Goal: Communication & Community: Share content

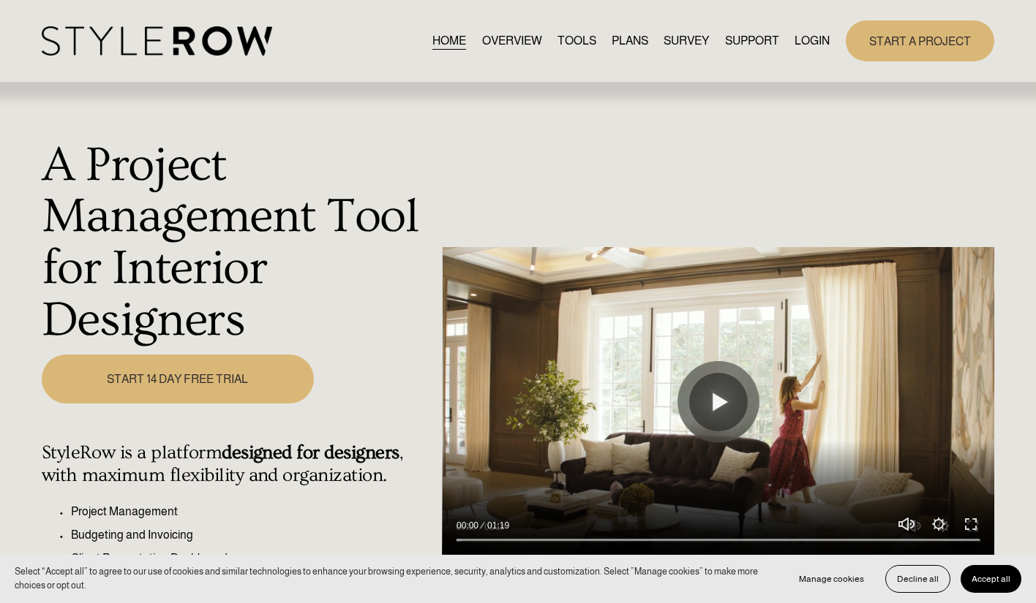
click at [816, 46] on link "LOGIN" at bounding box center [811, 41] width 35 height 20
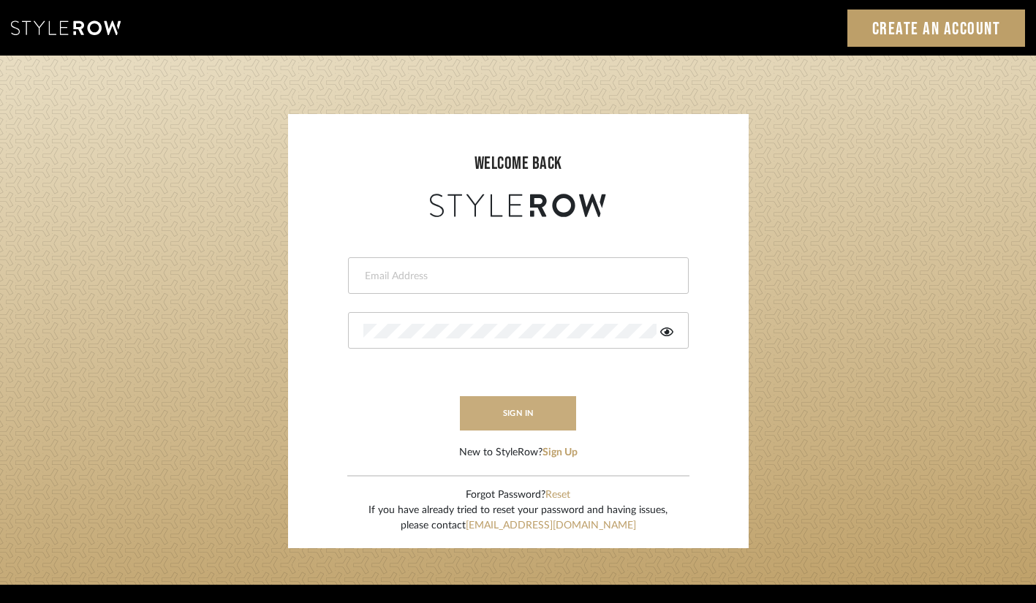
type input "[PERSON_NAME][EMAIL_ADDRESS][DOMAIN_NAME]"
click at [500, 416] on button "sign in" at bounding box center [518, 413] width 117 height 34
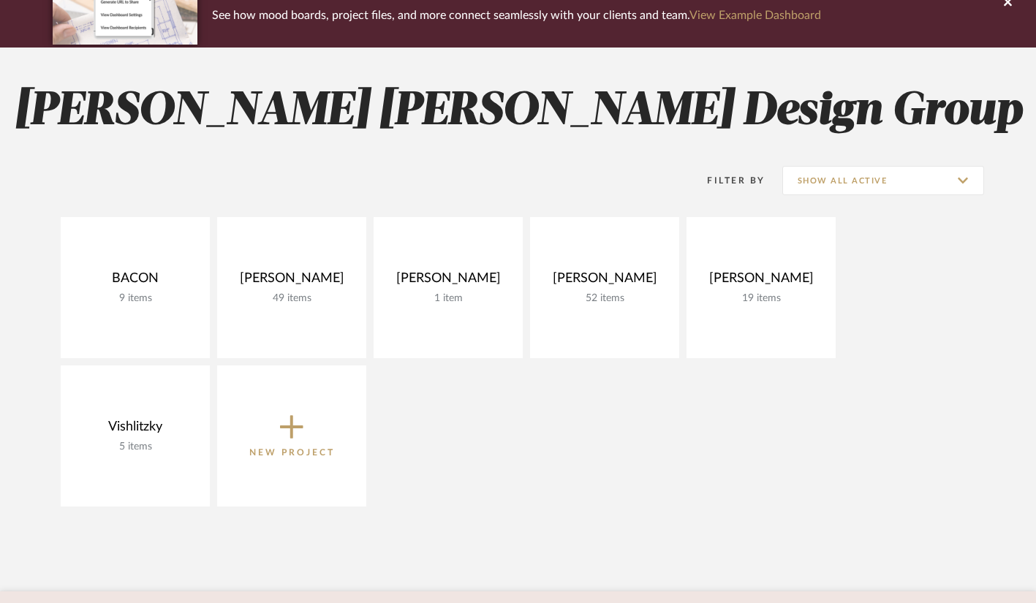
scroll to position [146, 0]
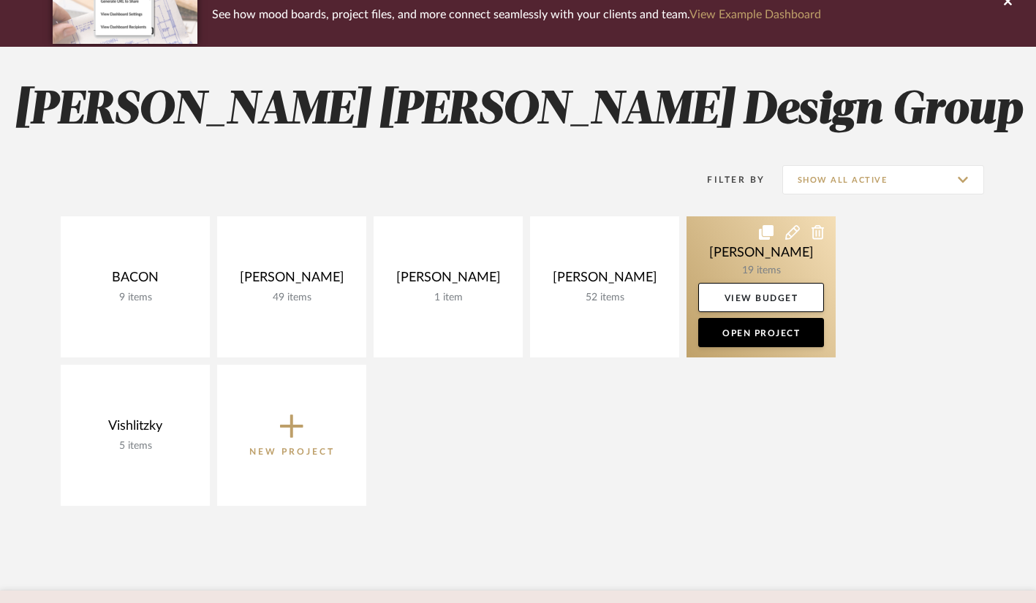
click at [758, 250] on link at bounding box center [761, 286] width 149 height 141
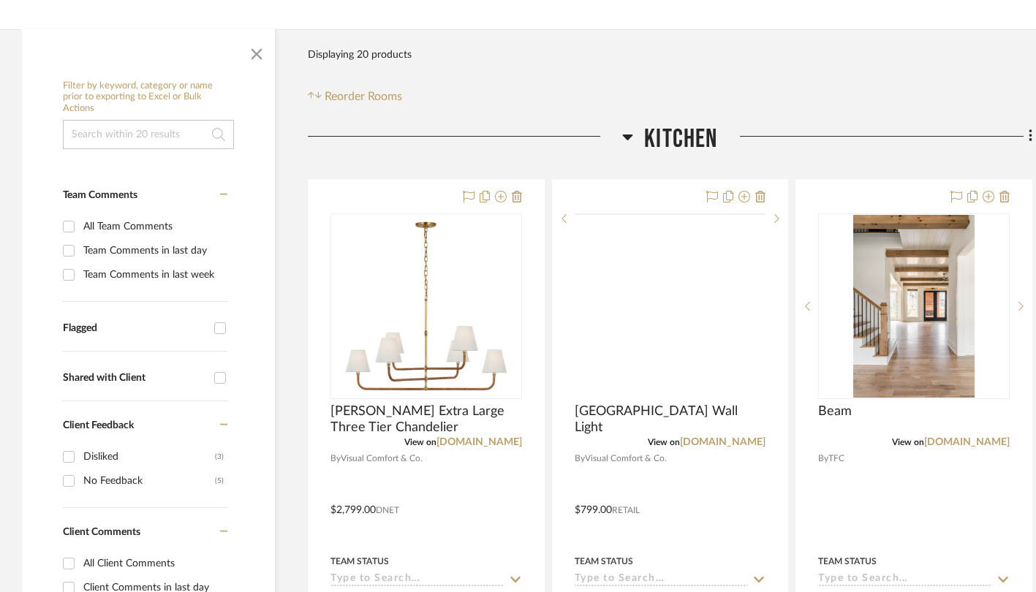
scroll to position [219, 0]
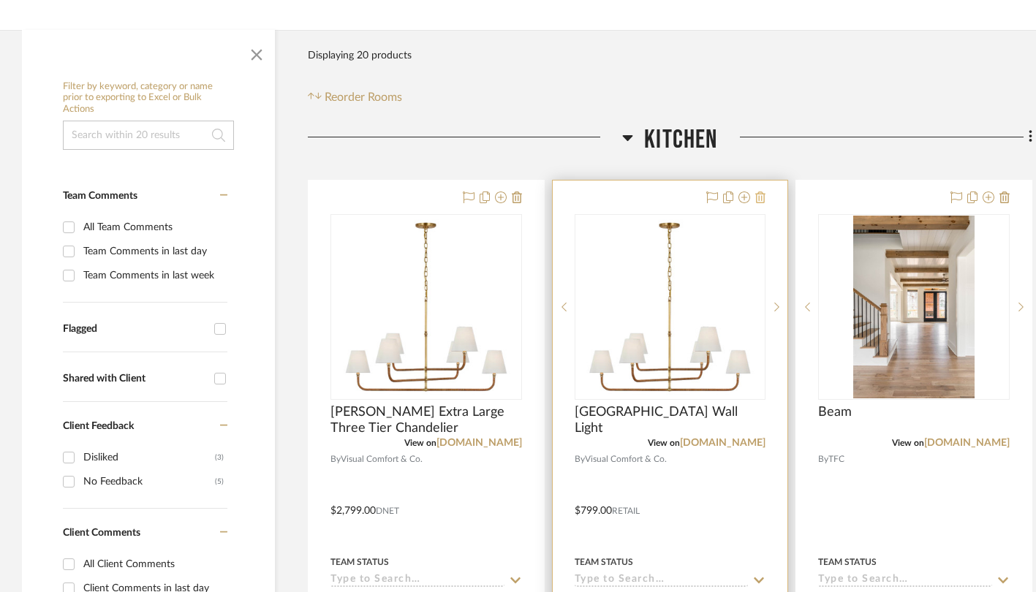
click at [761, 195] on icon at bounding box center [760, 198] width 10 height 12
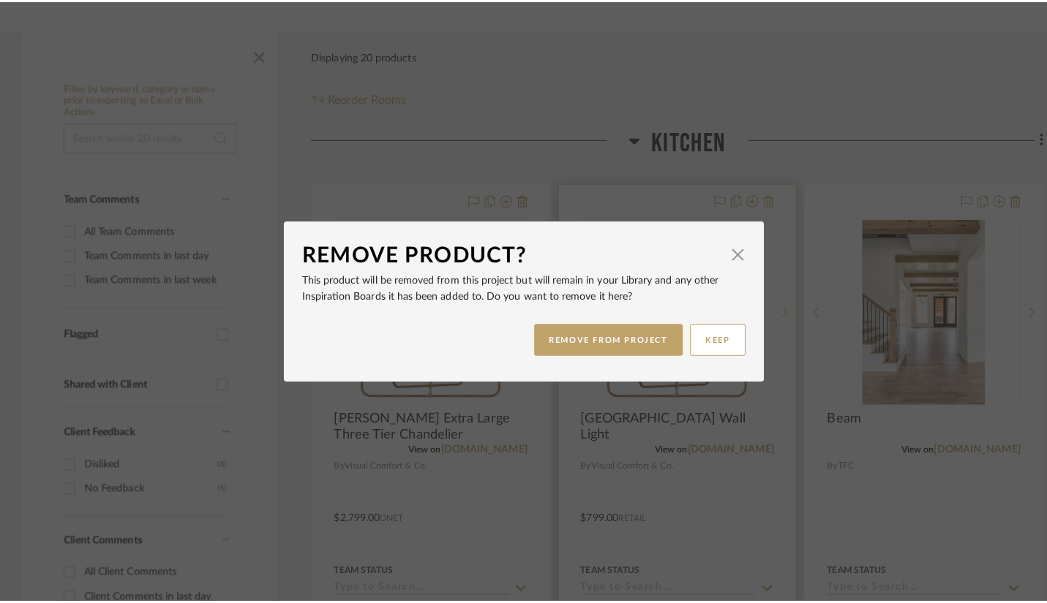
scroll to position [0, 0]
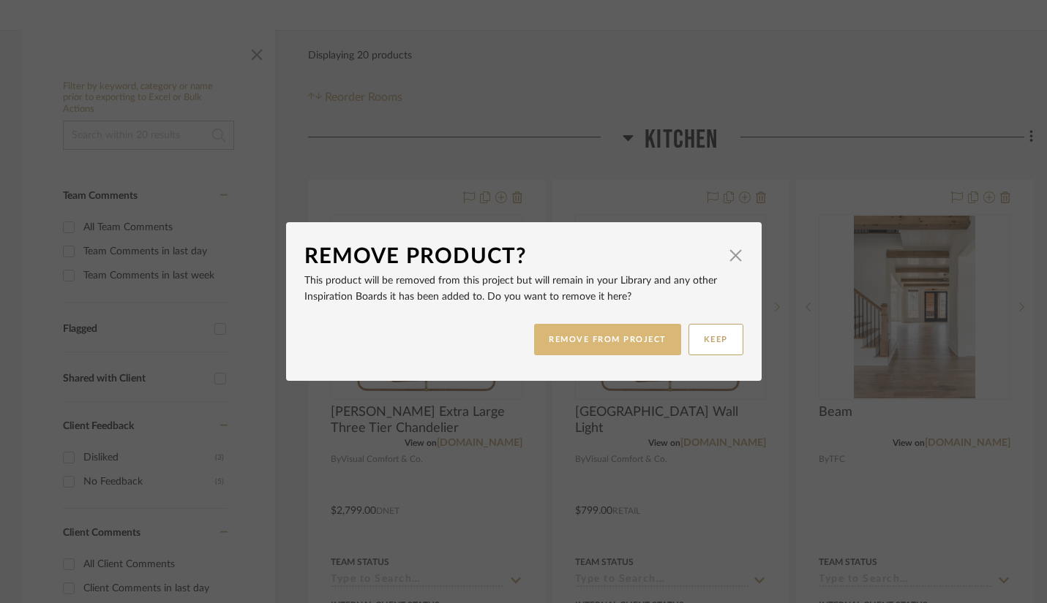
click at [603, 344] on button "REMOVE FROM PROJECT" at bounding box center [607, 339] width 147 height 31
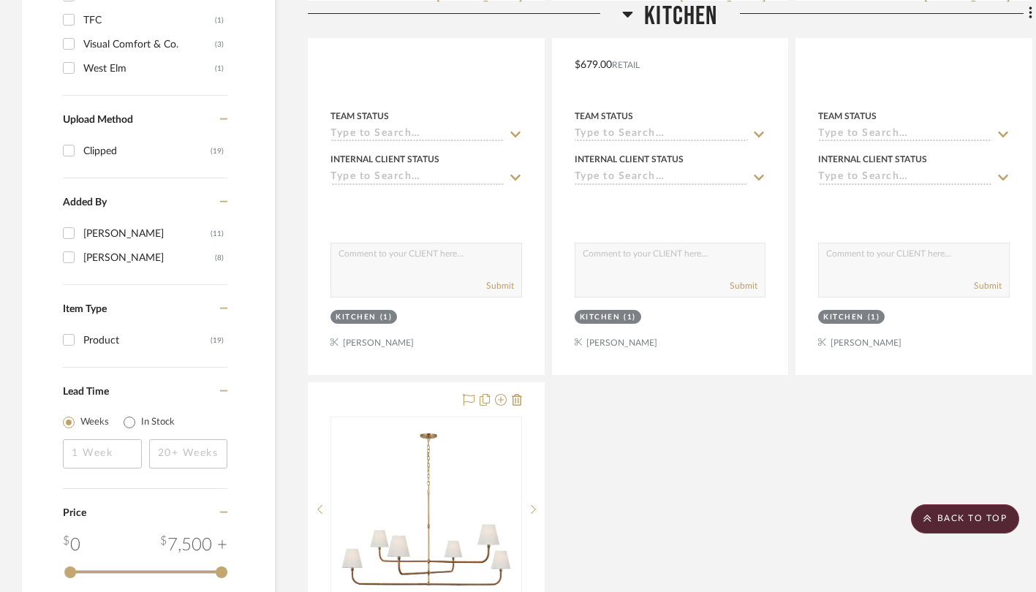
scroll to position [1315, 0]
click at [517, 399] on icon at bounding box center [517, 399] width 10 height 12
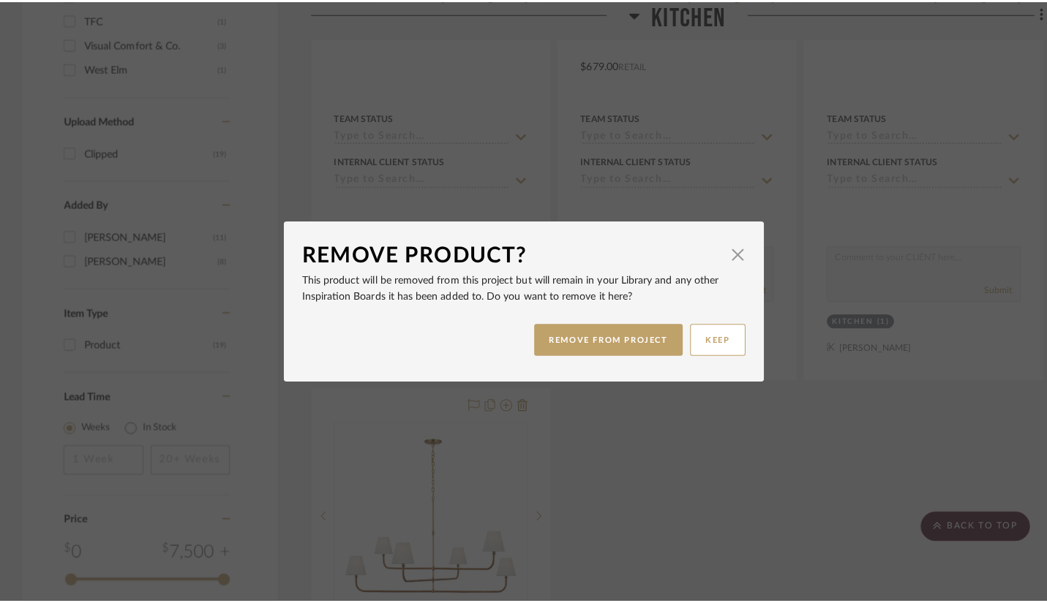
scroll to position [0, 0]
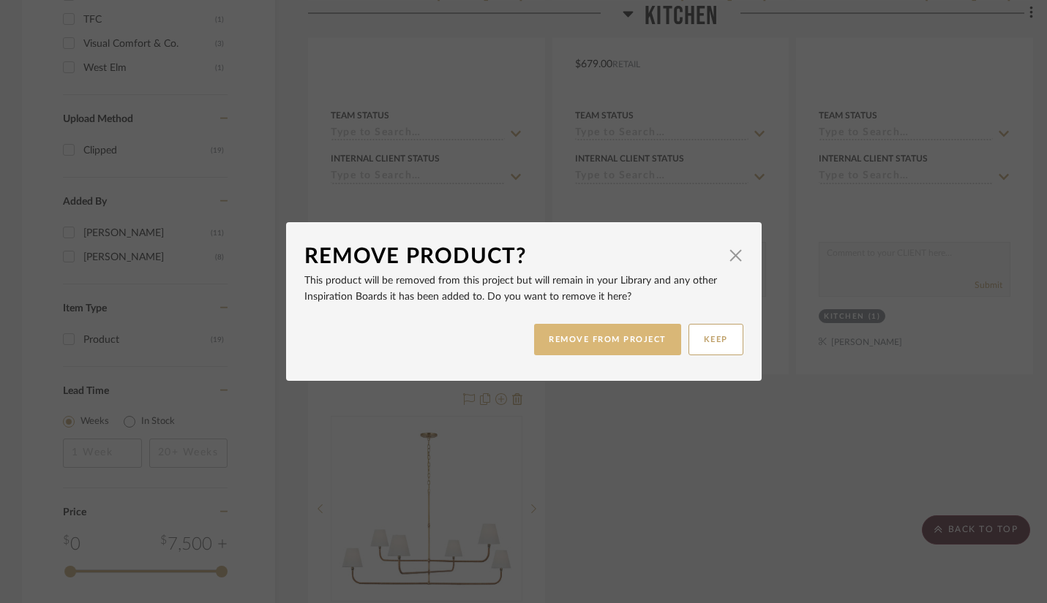
click at [606, 341] on button "REMOVE FROM PROJECT" at bounding box center [607, 339] width 147 height 31
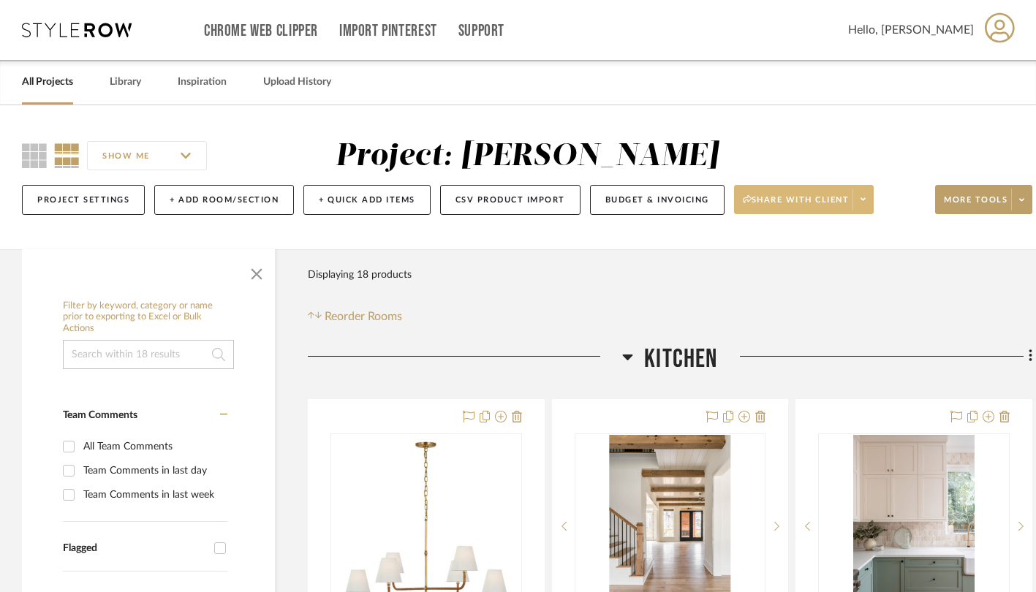
click at [812, 192] on button "Share with client" at bounding box center [804, 199] width 140 height 29
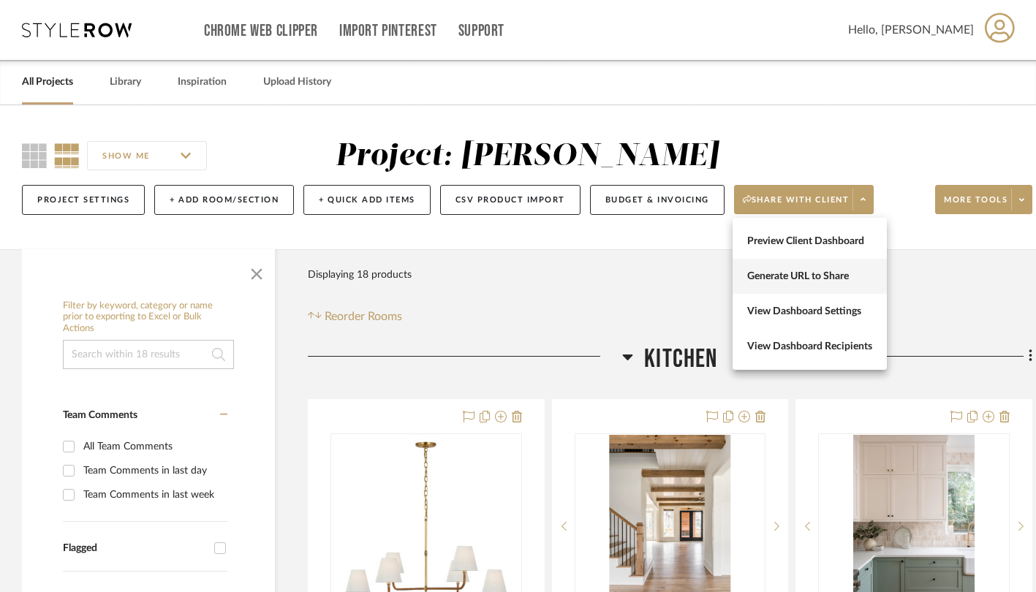
click at [778, 276] on span "Generate URL to Share" at bounding box center [809, 277] width 125 height 12
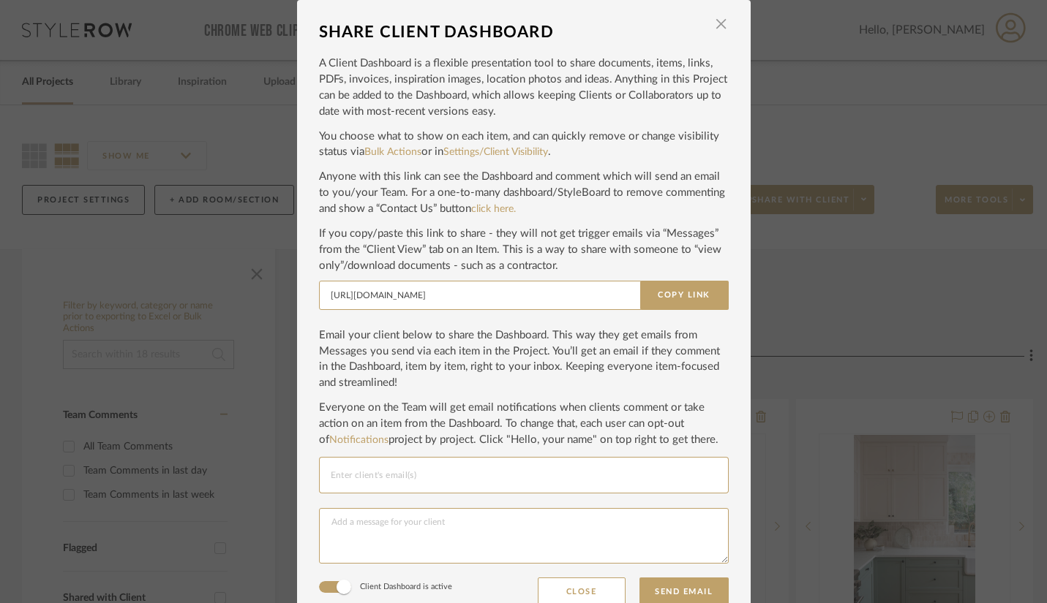
click at [381, 479] on input "Email selection" at bounding box center [524, 476] width 386 height 18
click at [347, 472] on input "Email selection" at bounding box center [524, 476] width 386 height 18
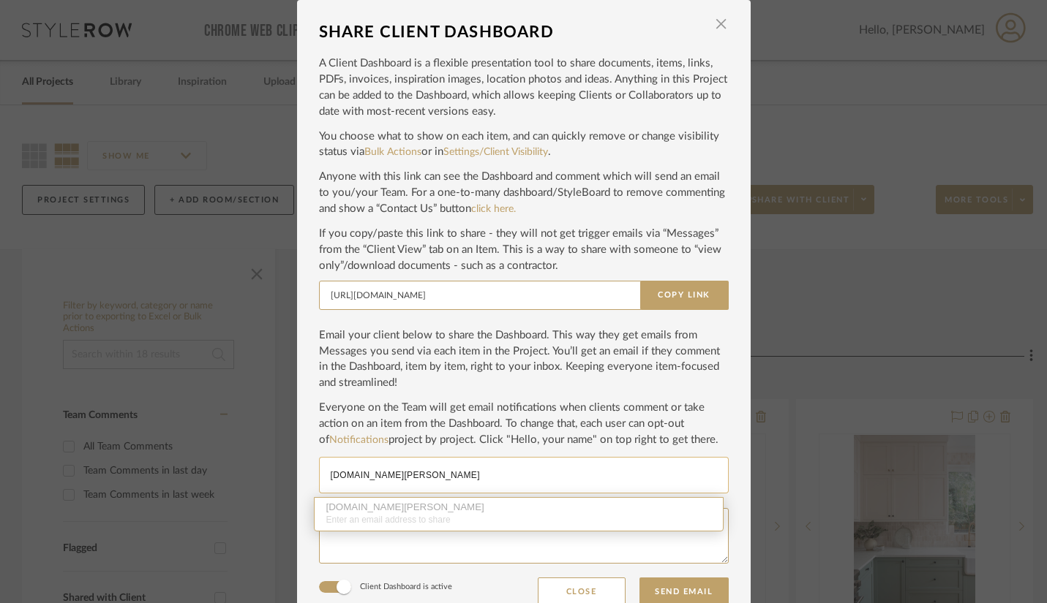
click at [367, 510] on div "[DOMAIN_NAME][PERSON_NAME] Enter an email address to share" at bounding box center [519, 514] width 410 height 34
click at [438, 480] on input "[DOMAIN_NAME][PERSON_NAME]" at bounding box center [524, 476] width 386 height 18
click at [461, 546] on textarea at bounding box center [524, 536] width 410 height 56
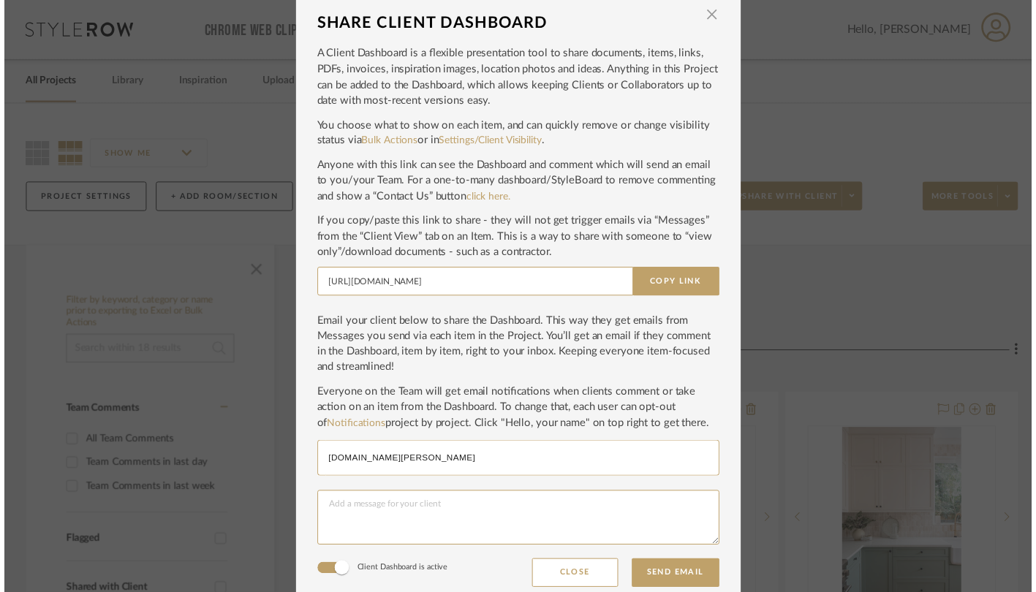
scroll to position [20, 0]
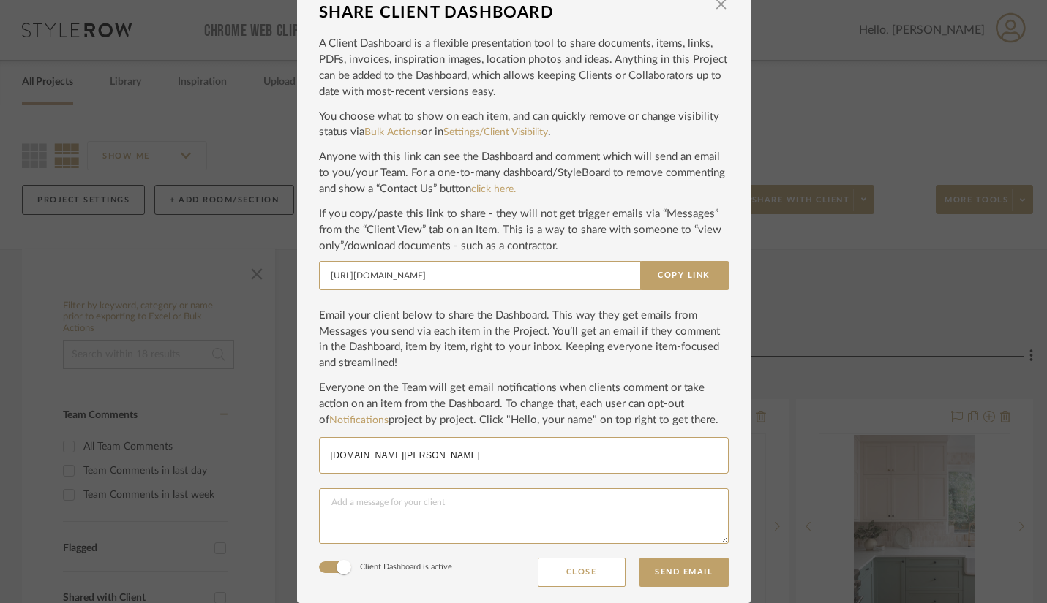
click at [352, 453] on input "[DOMAIN_NAME][PERSON_NAME]" at bounding box center [524, 456] width 386 height 18
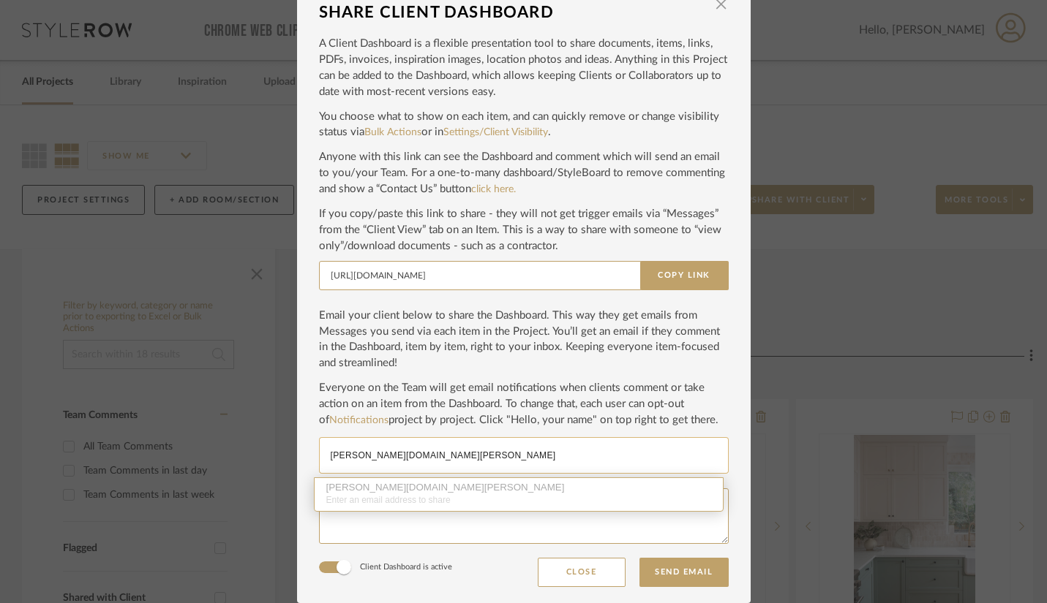
type input "[PERSON_NAME][DOMAIN_NAME][PERSON_NAME]"
click at [340, 502] on div "[PERSON_NAME][DOMAIN_NAME][PERSON_NAME] Enter an email address to share" at bounding box center [519, 495] width 410 height 34
click at [355, 487] on div "[PERSON_NAME][DOMAIN_NAME][PERSON_NAME] Enter an email address to share" at bounding box center [519, 495] width 410 height 34
click at [374, 520] on textarea at bounding box center [524, 517] width 410 height 56
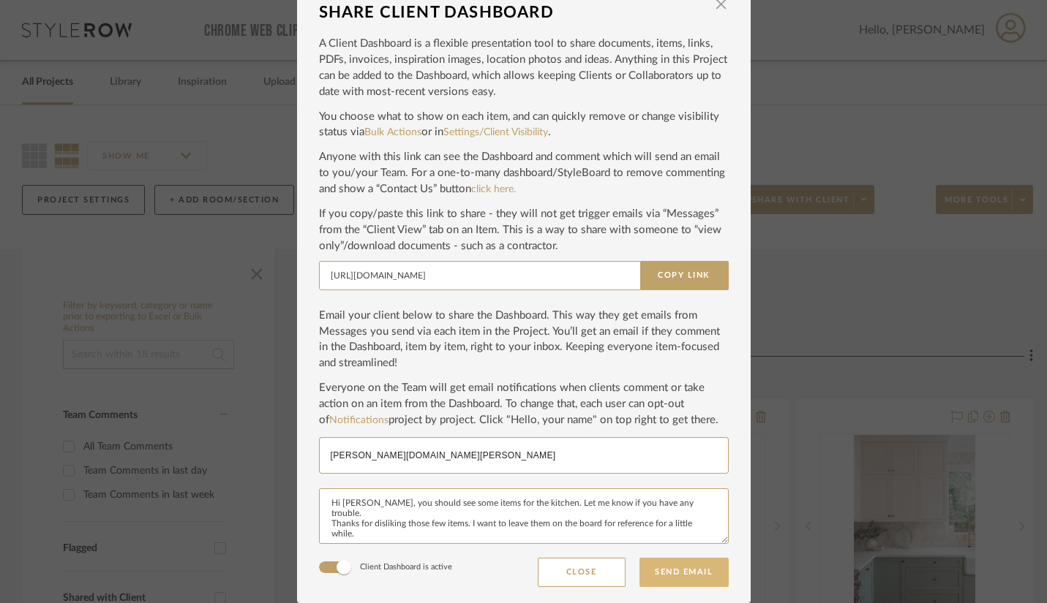
type textarea "Hi [PERSON_NAME], you should see some items for the kitchen. Let me know if you…"
click at [666, 576] on button "Send Email" at bounding box center [683, 572] width 89 height 29
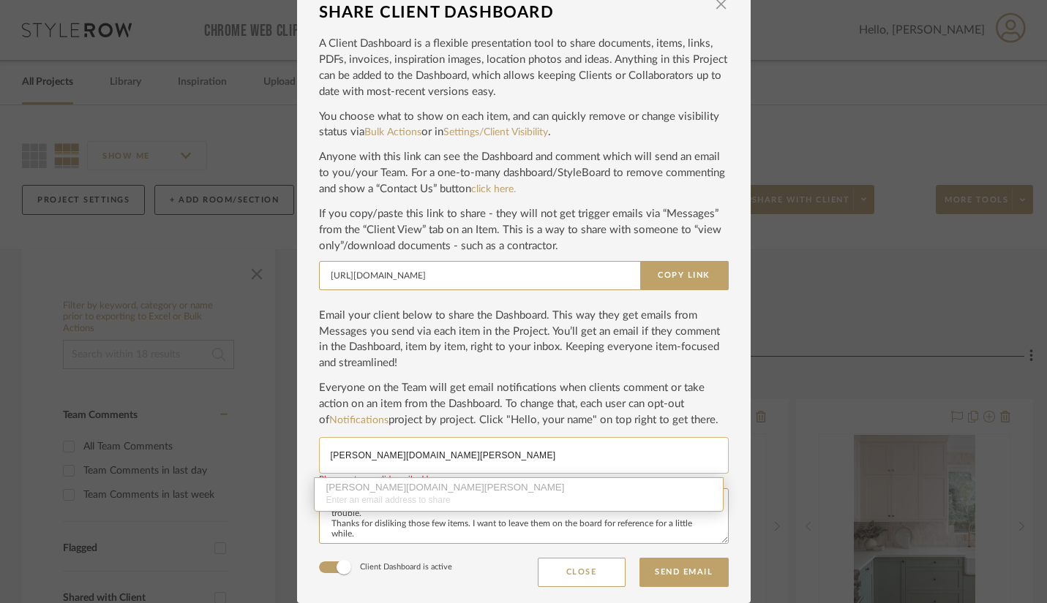
drag, startPoint x: 417, startPoint y: 460, endPoint x: 314, endPoint y: 459, distance: 102.4
click at [319, 459] on div "[PERSON_NAME][DOMAIN_NAME][PERSON_NAME]" at bounding box center [524, 455] width 410 height 37
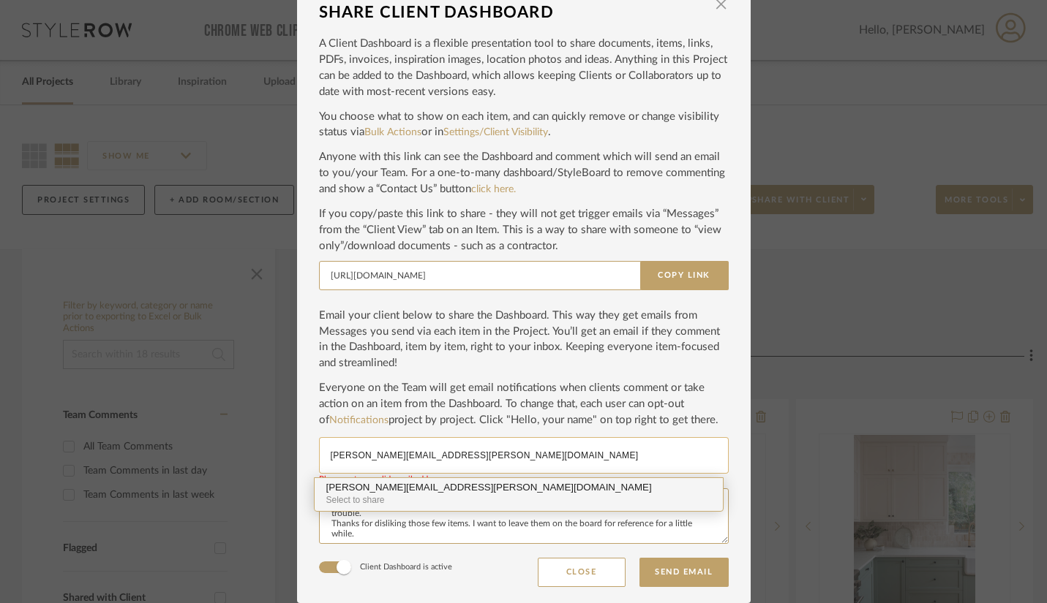
type input "[PERSON_NAME][EMAIL_ADDRESS][PERSON_NAME][DOMAIN_NAME]"
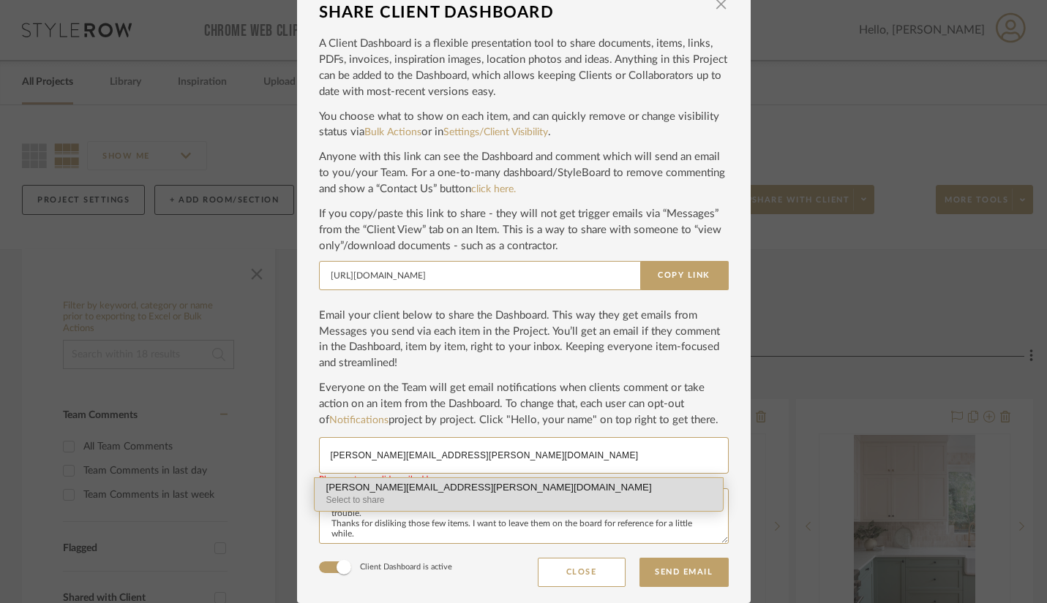
click at [404, 489] on div "[PERSON_NAME][EMAIL_ADDRESS][PERSON_NAME][DOMAIN_NAME]" at bounding box center [518, 488] width 385 height 11
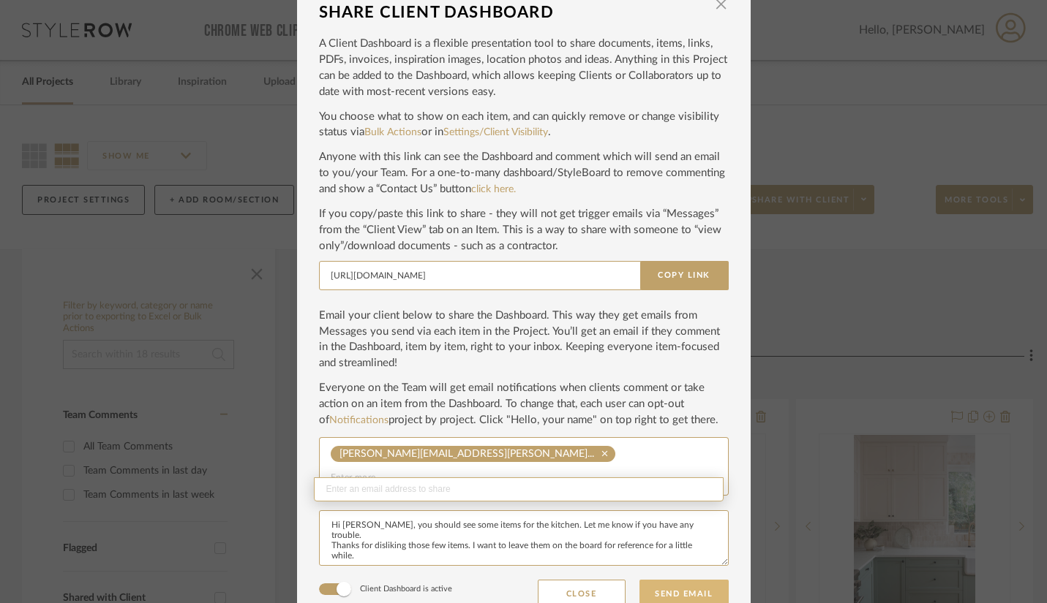
click at [674, 580] on button "Send Email" at bounding box center [683, 594] width 89 height 29
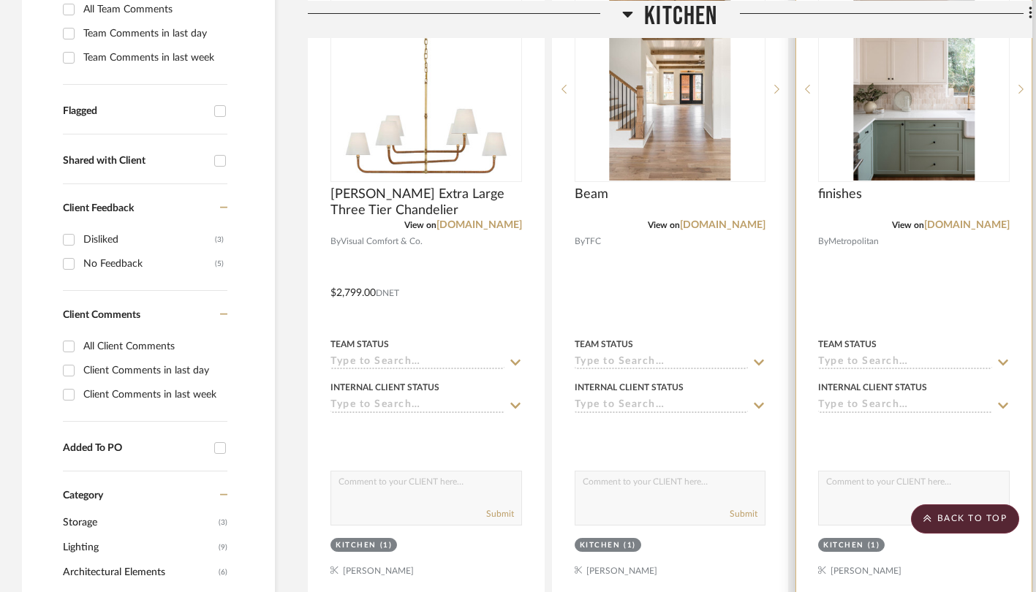
scroll to position [438, 0]
click at [862, 482] on textarea at bounding box center [914, 485] width 190 height 28
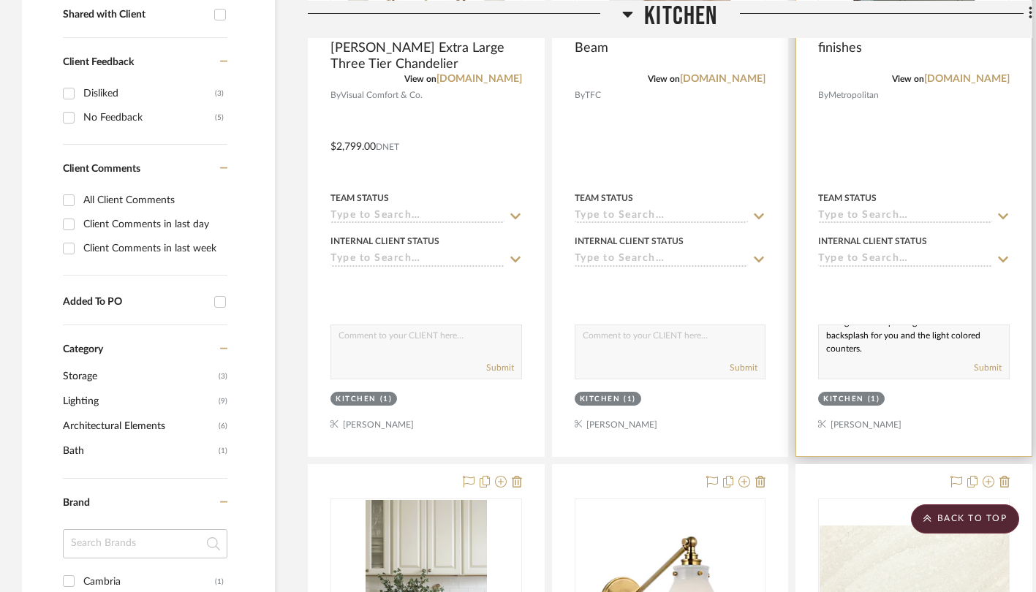
type textarea "This green isn't quite right. I like the backsplash for you and the light color…"
click at [936, 402] on div "Kitchen (1)" at bounding box center [914, 400] width 195 height 20
click at [985, 361] on button "Submit" at bounding box center [988, 367] width 28 height 13
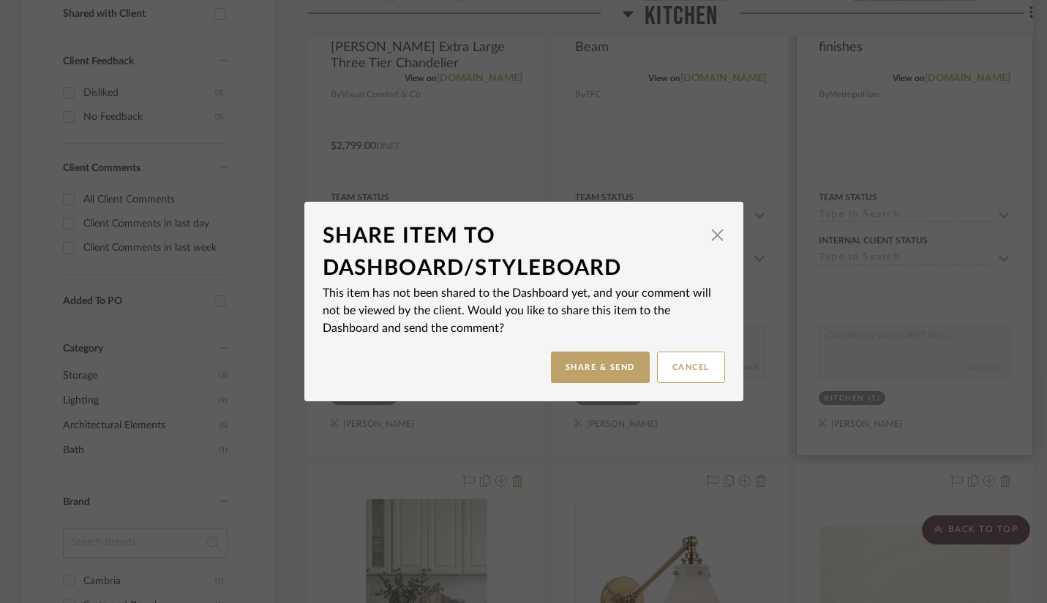
scroll to position [0, 0]
click at [598, 363] on button "Share & Send" at bounding box center [600, 367] width 99 height 31
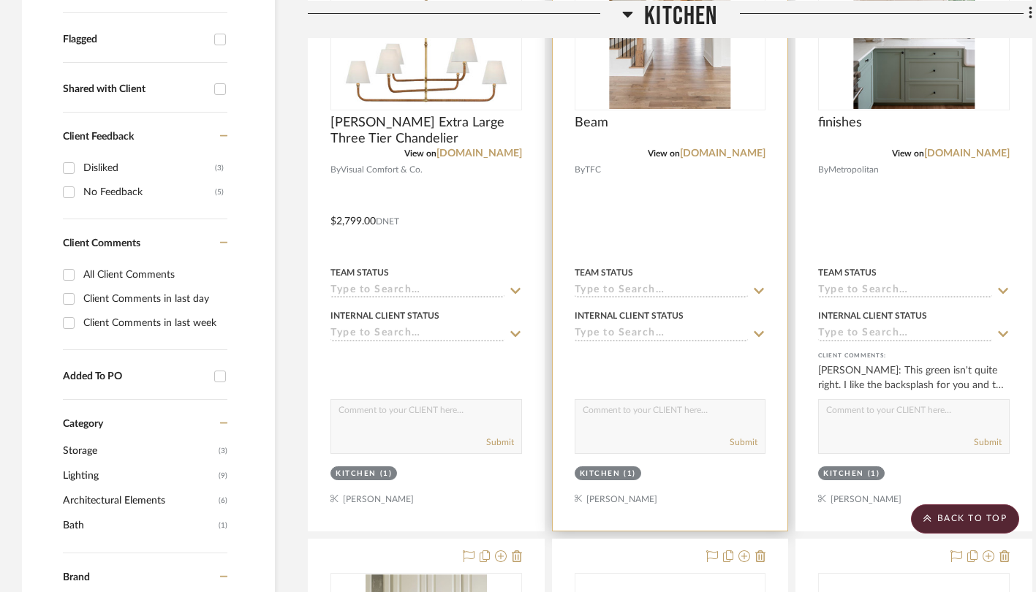
scroll to position [510, 0]
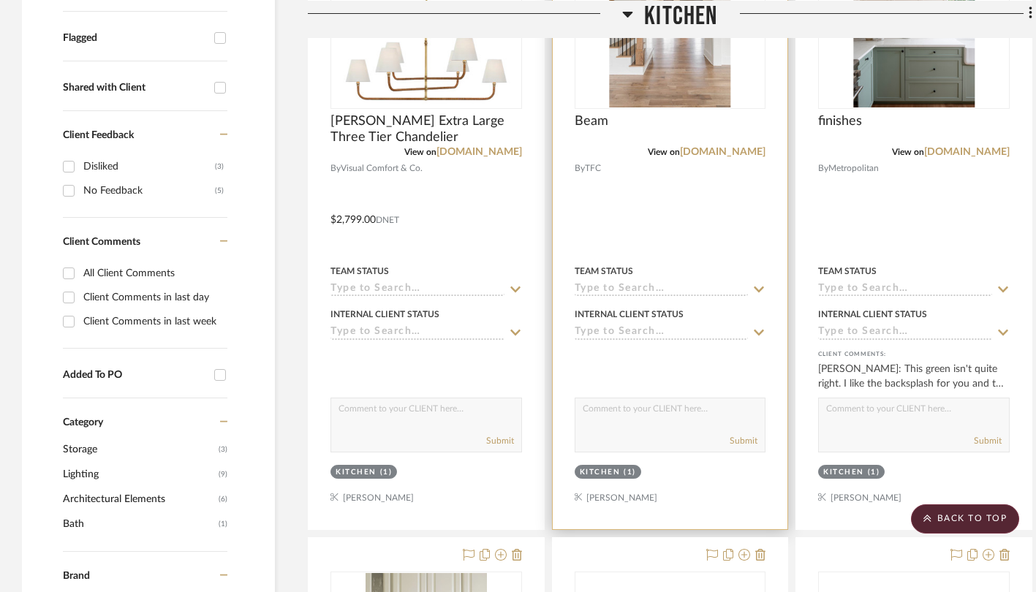
click at [624, 409] on textarea at bounding box center [671, 413] width 190 height 28
type textarea "T"
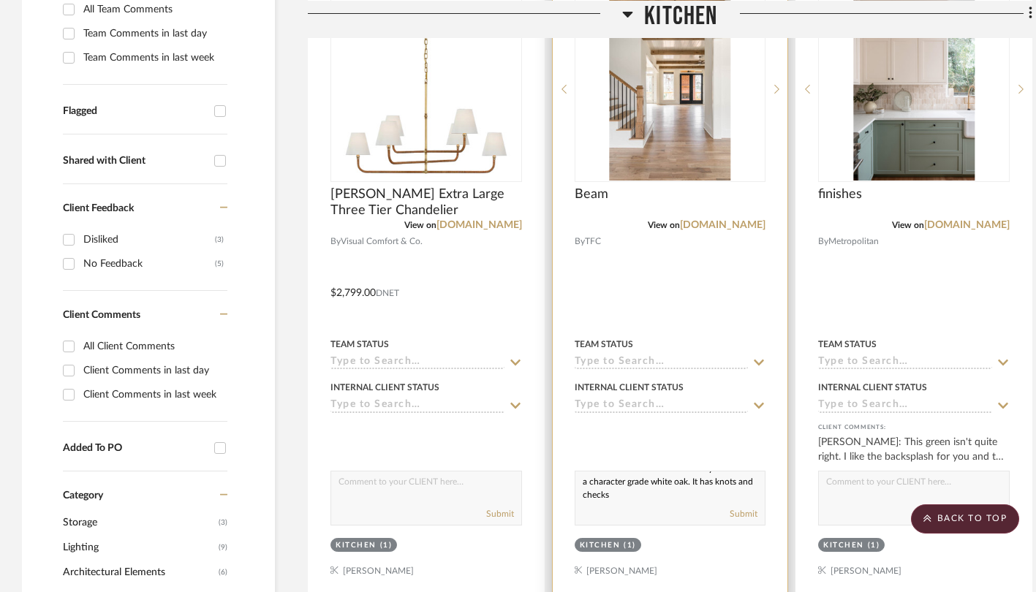
scroll to position [19, 0]
drag, startPoint x: 679, startPoint y: 481, endPoint x: 651, endPoint y: 489, distance: 29.6
click at [651, 489] on textarea "Love the finish on the beams for you. This is a character grade white oak. It h…" at bounding box center [671, 486] width 190 height 28
click at [664, 489] on textarea "Love the finish on the beams for you. This is a character grade white oak. It h…" at bounding box center [671, 486] width 190 height 28
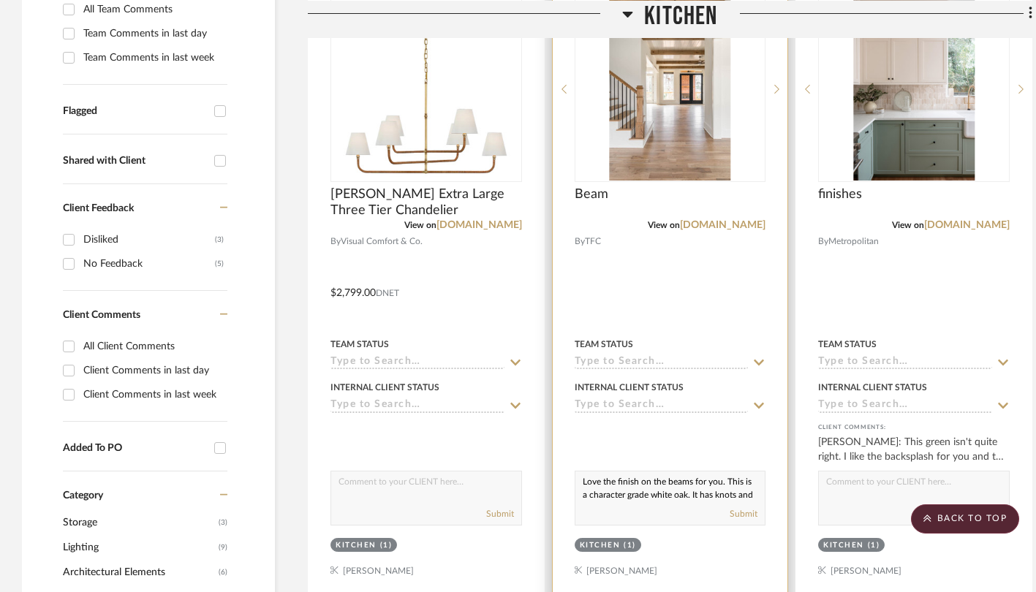
drag, startPoint x: 679, startPoint y: 475, endPoint x: 666, endPoint y: 473, distance: 14.0
click at [666, 473] on textarea "Love the finish on the beams for you. This is a character grade white oak. It h…" at bounding box center [671, 486] width 190 height 28
click at [691, 524] on div "Submit" at bounding box center [671, 515] width 190 height 20
click at [746, 495] on textarea "Love the finish on the beams for you. This is a character grade white oak. It h…" at bounding box center [671, 486] width 190 height 28
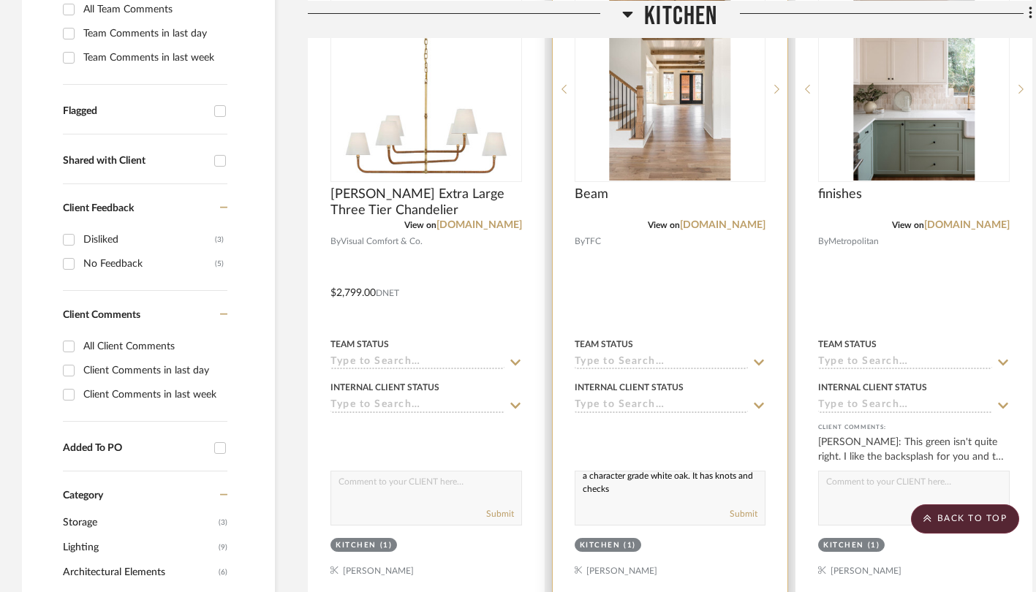
click at [656, 491] on textarea "Love the finish on the beams for you. This is a character grade white oak. It h…" at bounding box center [671, 486] width 190 height 28
click at [638, 490] on textarea "Love the finish on the beams for you. This is a character grade white oak. It h…" at bounding box center [671, 486] width 190 height 28
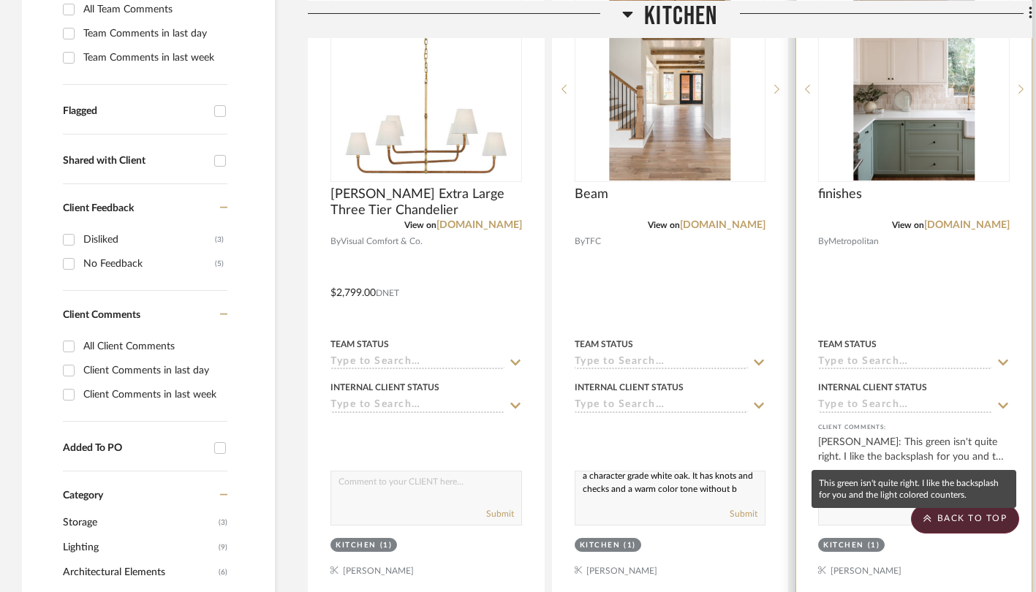
scroll to position [26, 0]
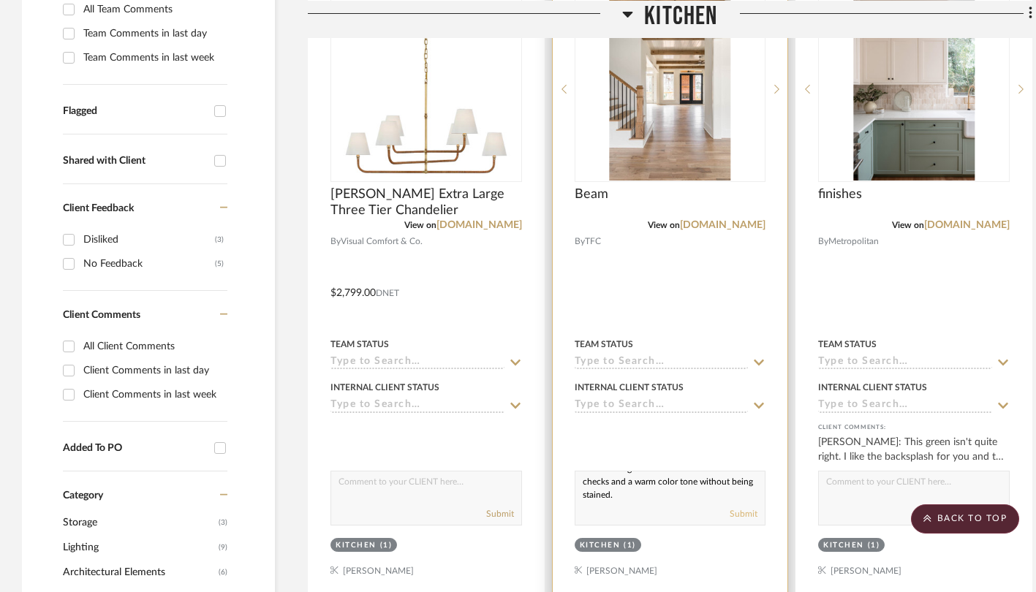
type textarea "Love the finish on the beams for you. This is a character grade white oak. It h…"
click at [747, 520] on button "Submit" at bounding box center [744, 514] width 28 height 13
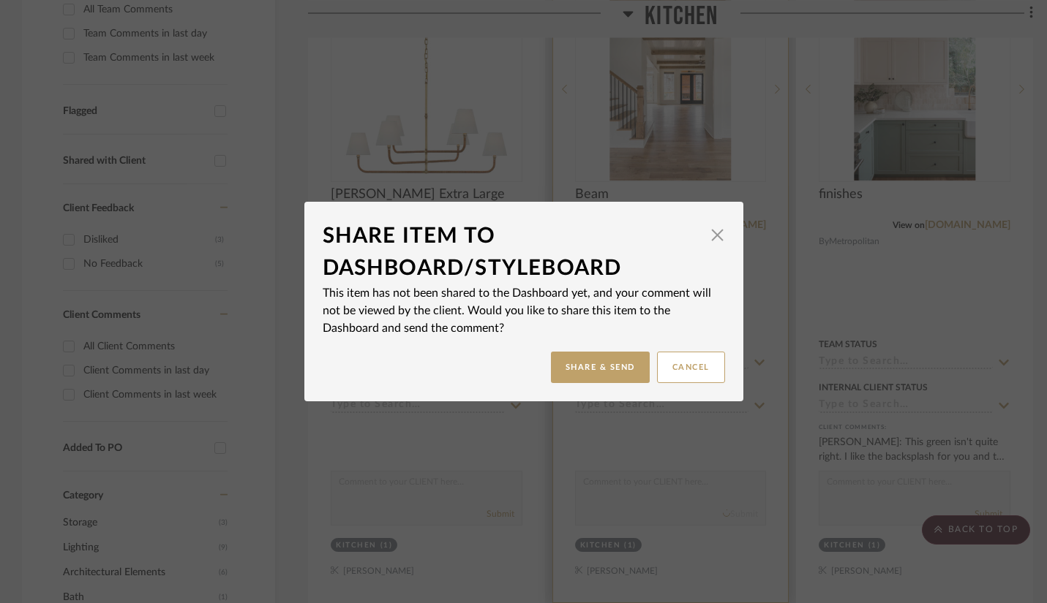
scroll to position [0, 0]
click at [602, 363] on button "Share & Send" at bounding box center [600, 367] width 99 height 31
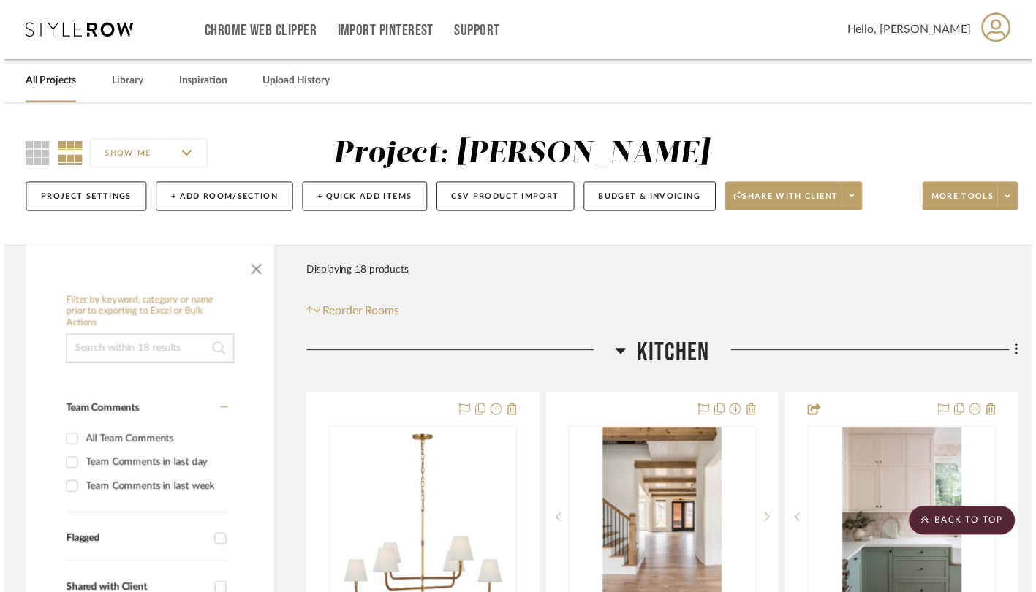
scroll to position [437, 0]
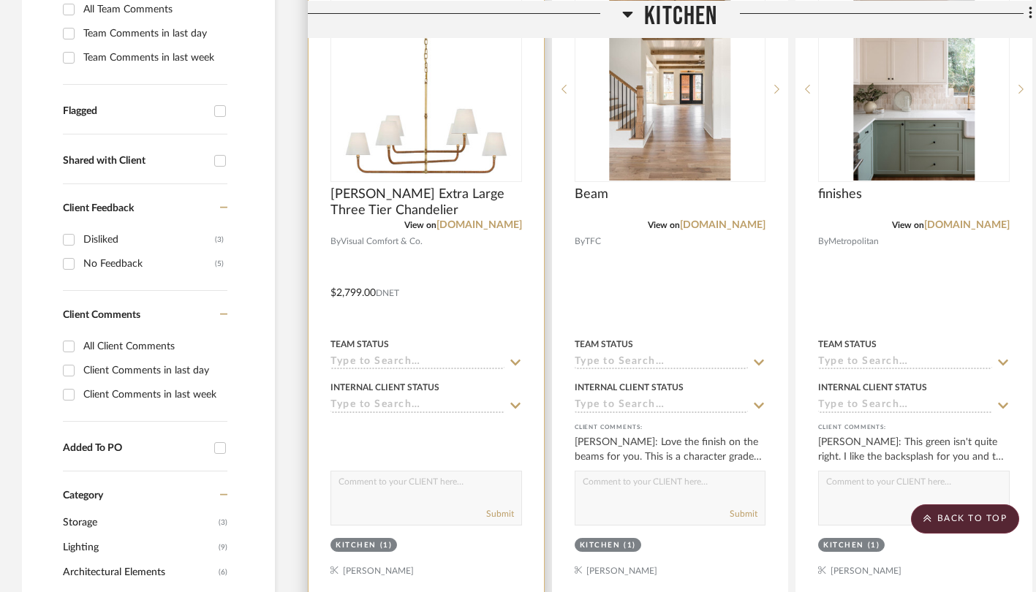
click at [398, 483] on textarea at bounding box center [426, 486] width 190 height 28
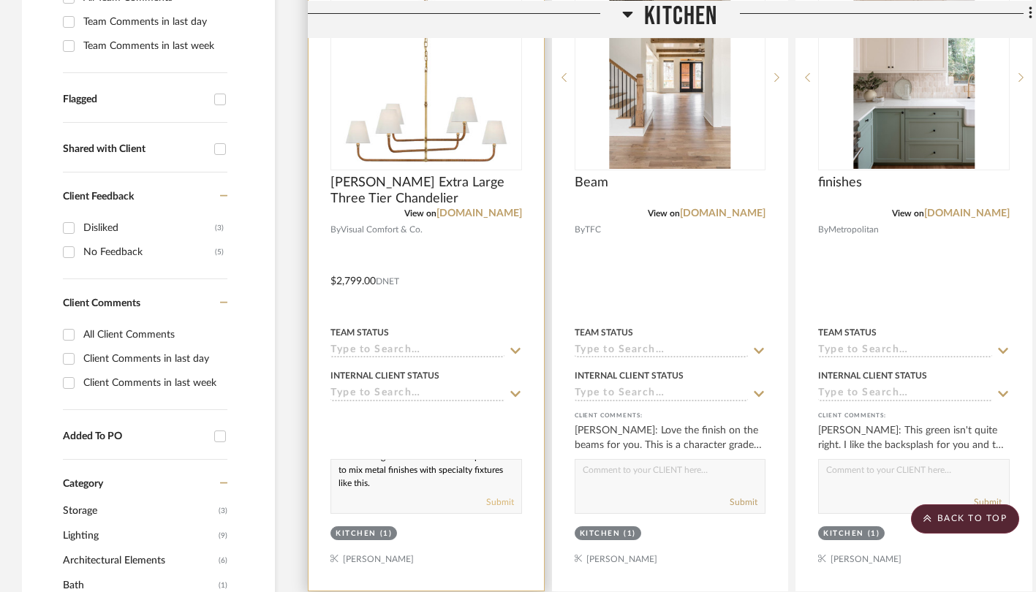
type textarea "I love this light fixture from Visual Comfort for over the island. The natural …"
click at [499, 505] on button "Submit" at bounding box center [500, 502] width 28 height 13
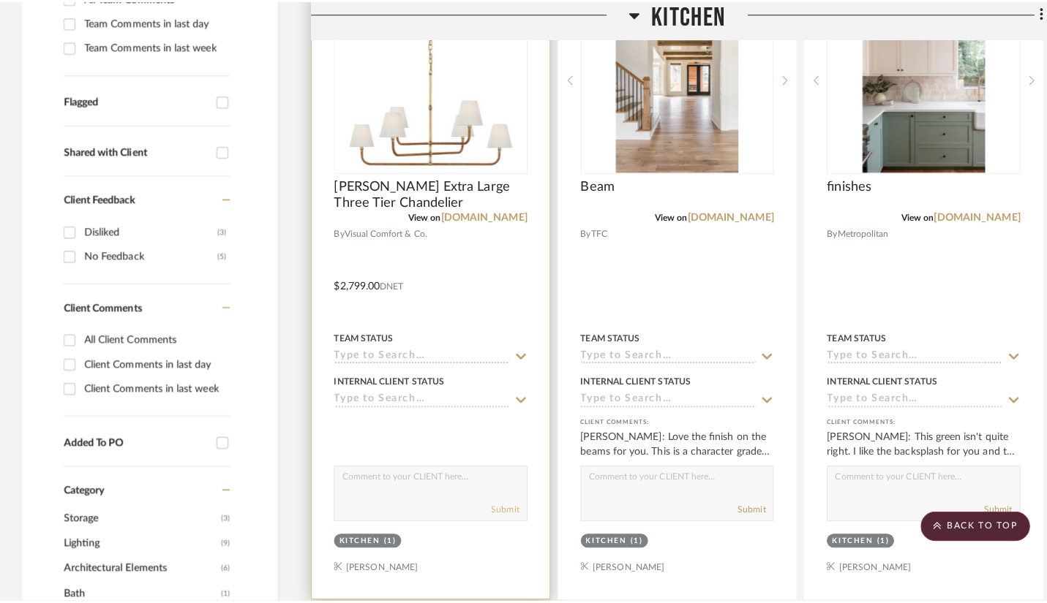
scroll to position [0, 0]
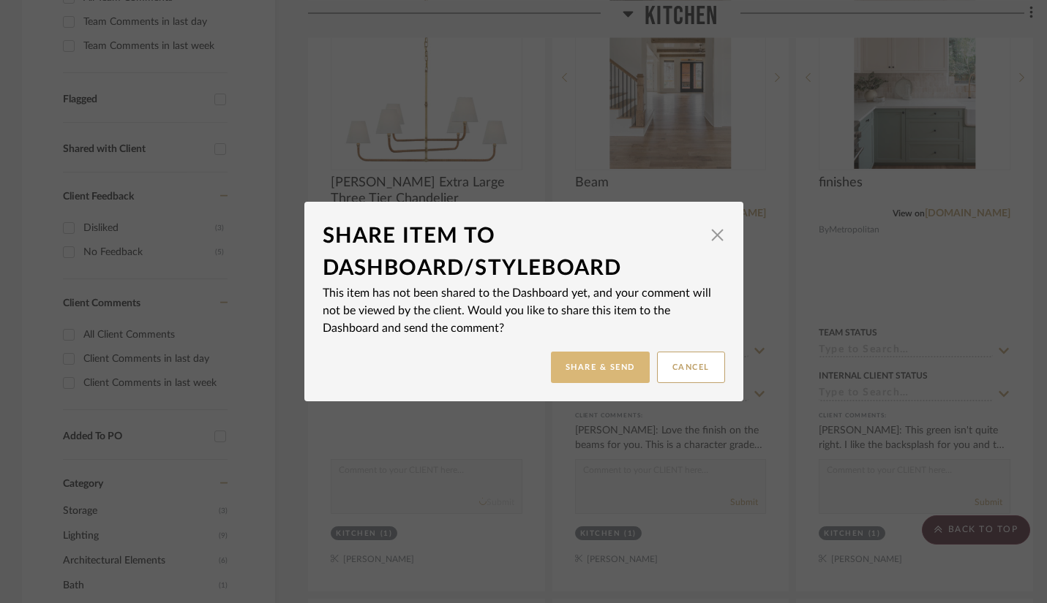
click at [600, 359] on button "Share & Send" at bounding box center [600, 367] width 99 height 31
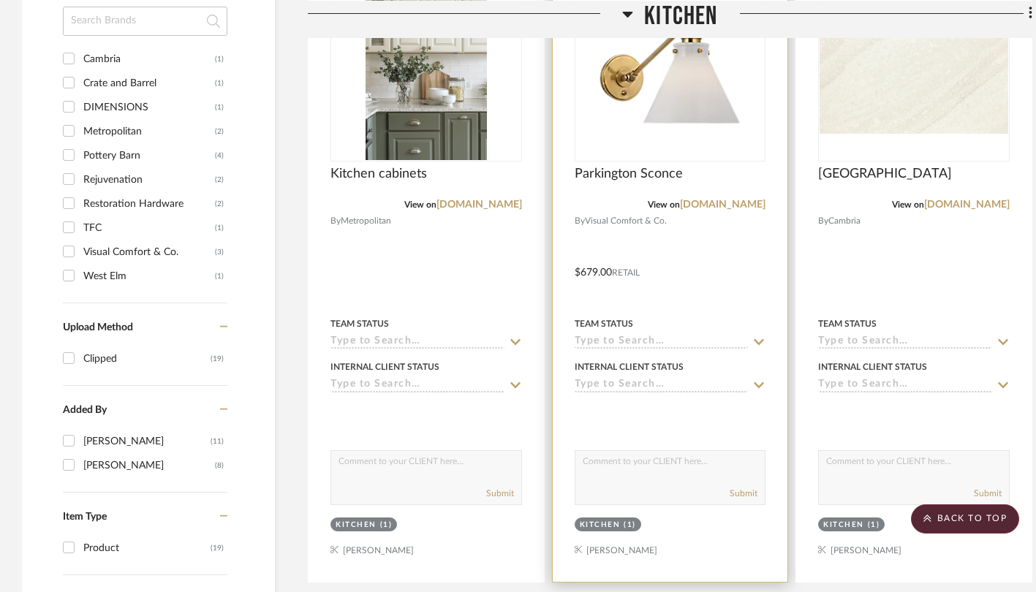
scroll to position [1107, 0]
click at [599, 467] on textarea at bounding box center [671, 465] width 190 height 28
type textarea "These sconces would be mounted on the wall above the windows at the sink wall a…"
click at [746, 489] on button "Submit" at bounding box center [744, 492] width 28 height 13
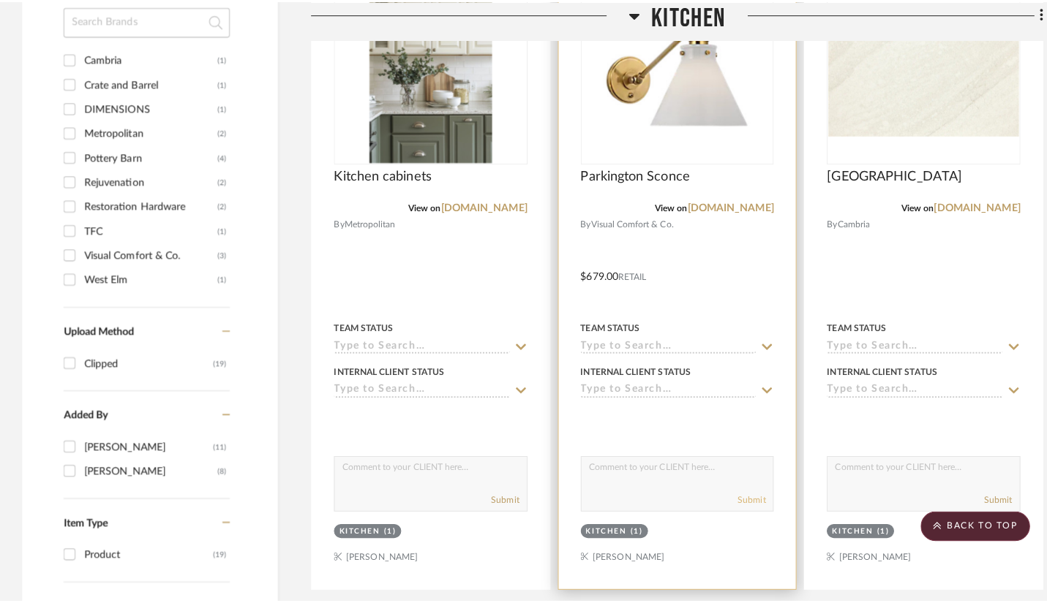
scroll to position [0, 0]
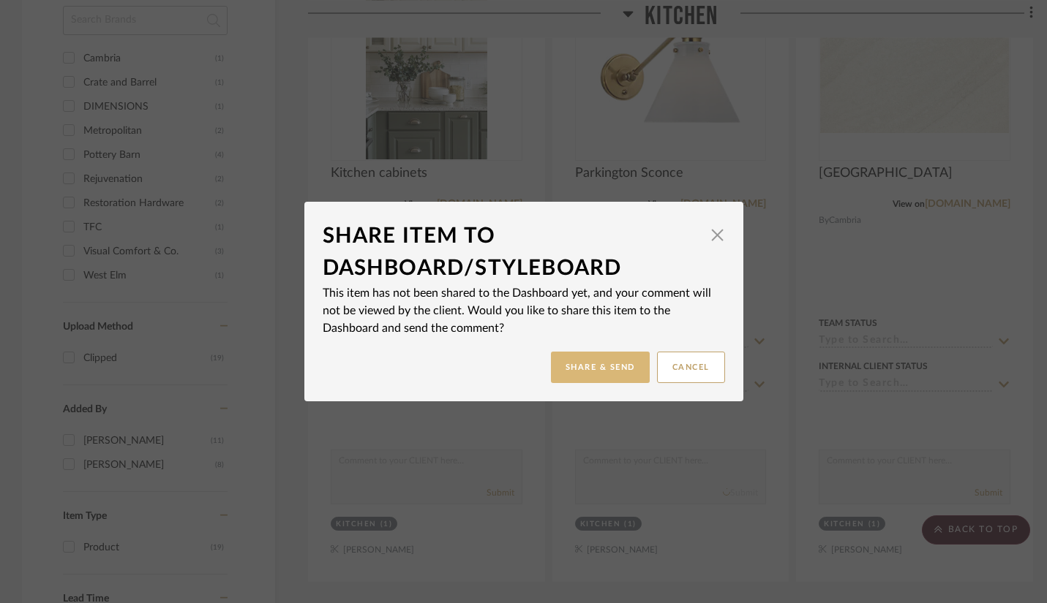
click at [581, 367] on button "Share & Send" at bounding box center [600, 367] width 99 height 31
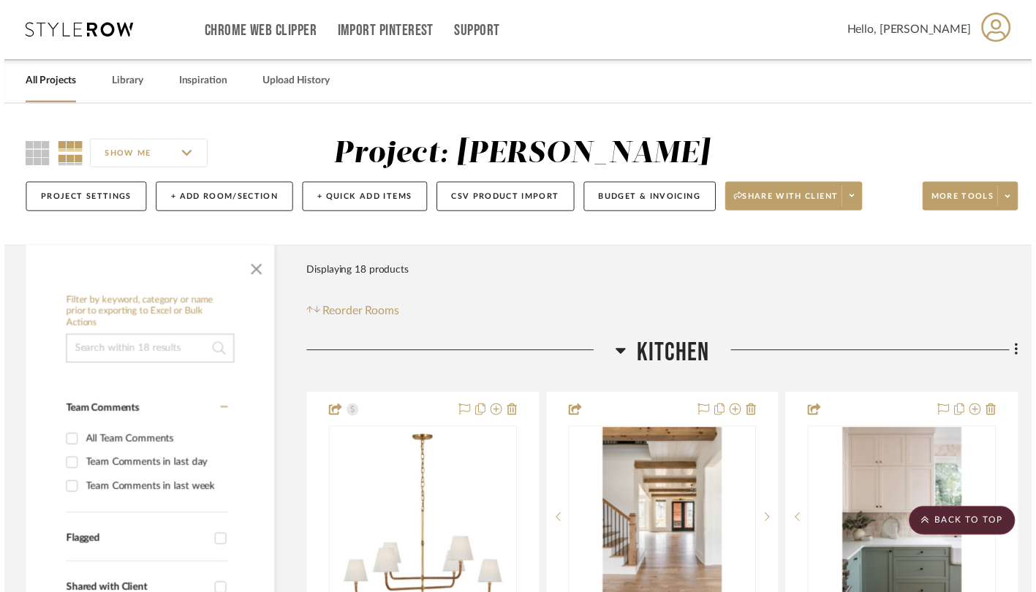
scroll to position [1107, 0]
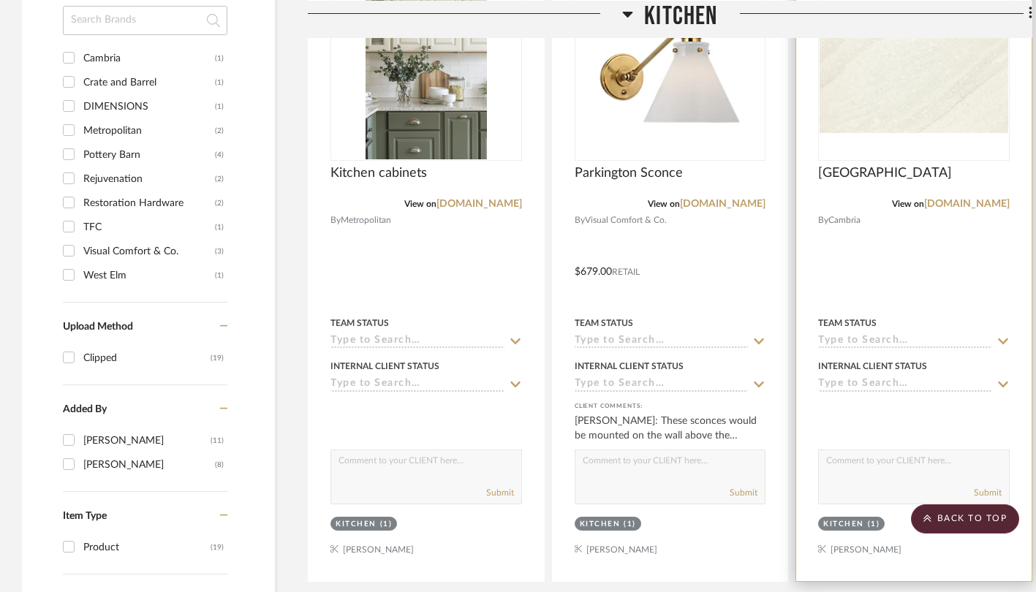
click at [886, 464] on textarea at bounding box center [914, 465] width 190 height 28
drag, startPoint x: 909, startPoint y: 467, endPoint x: 883, endPoint y: 465, distance: 26.4
click at [883, 465] on textarea "I like the image of this counter material, its man made, quartz. I ordered a la…" at bounding box center [914, 464] width 190 height 28
click at [952, 464] on textarea "I like the image of this counter material, its man made, quartz. I ordered a la…" at bounding box center [914, 464] width 190 height 28
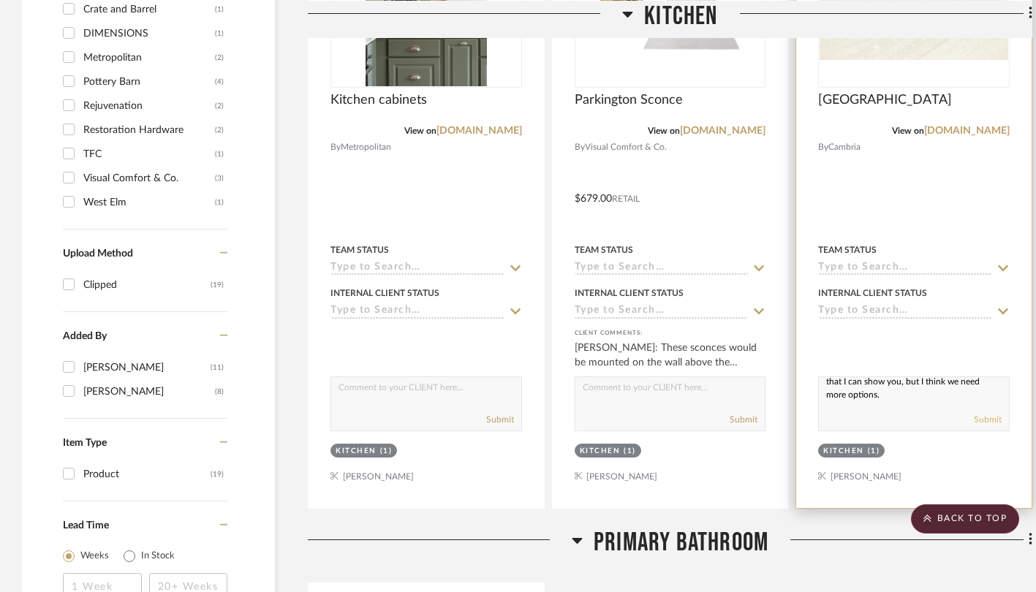
scroll to position [1181, 0]
type textarea "I like the image of this counter material, its man made, quartz. I ordered a la…"
click at [992, 420] on button "Submit" at bounding box center [988, 418] width 28 height 13
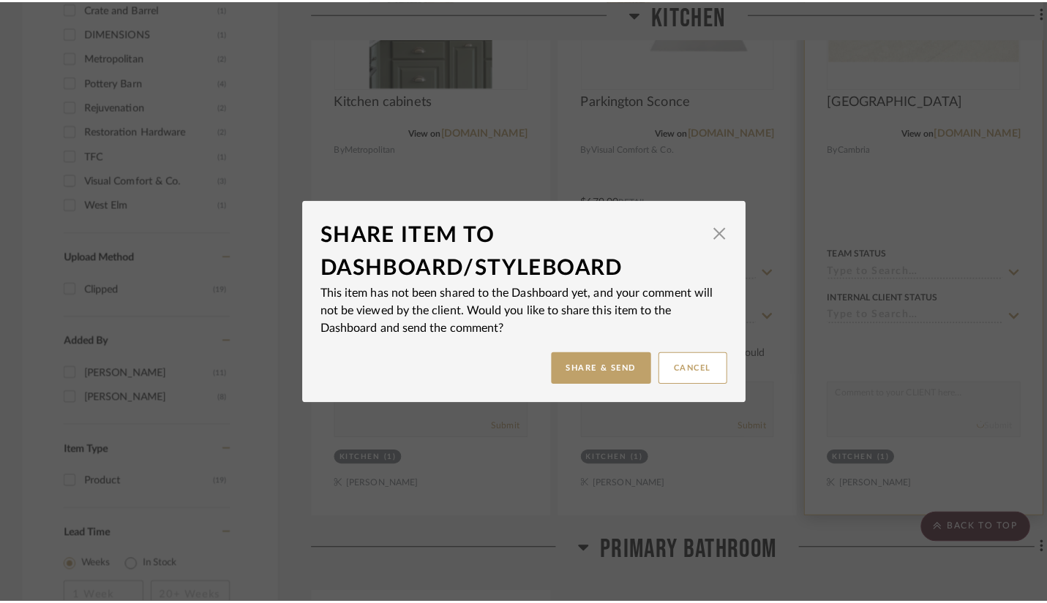
scroll to position [0, 0]
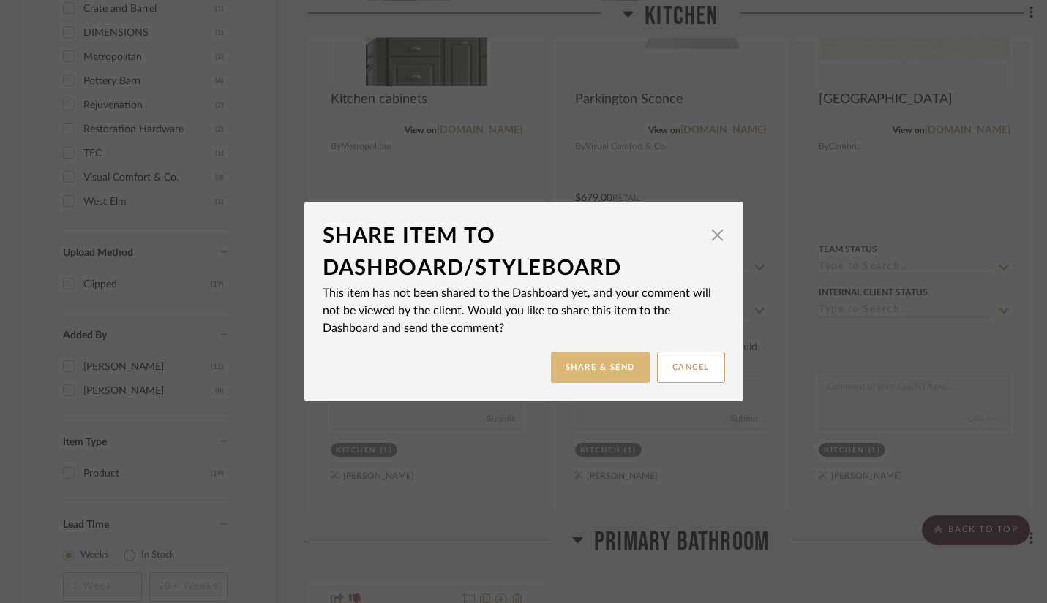
click at [603, 355] on button "Share & Send" at bounding box center [600, 367] width 99 height 31
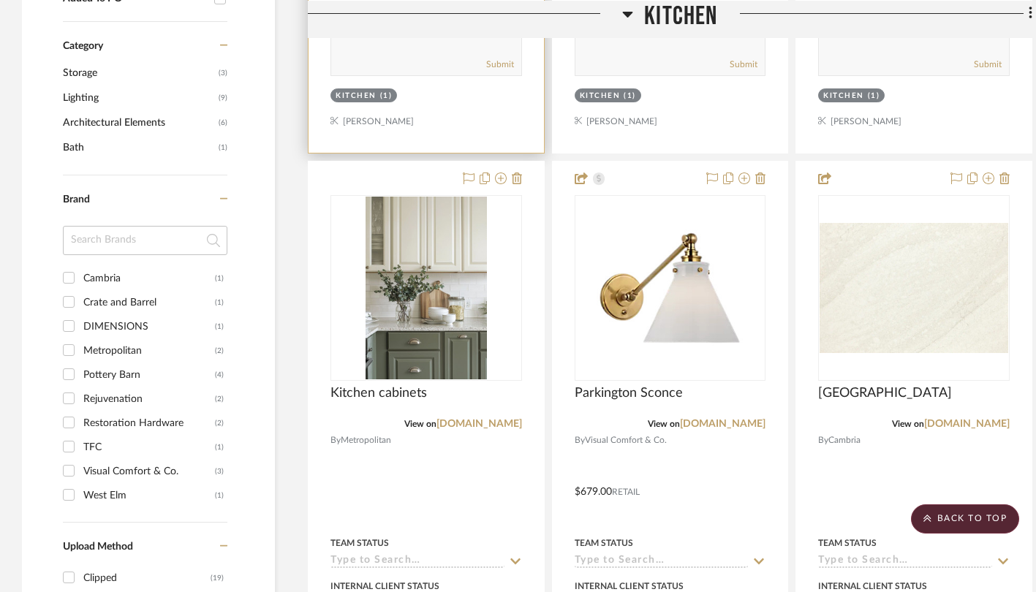
scroll to position [889, 0]
